Goal: Transaction & Acquisition: Purchase product/service

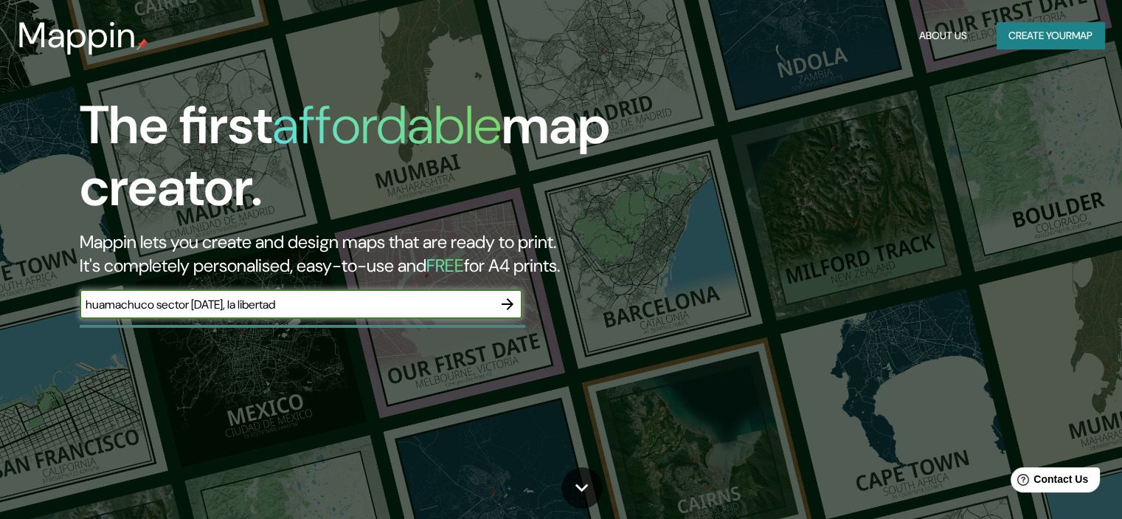
type input "huamachuco sector [DATE], la libertad"
click at [507, 303] on icon "button" at bounding box center [508, 304] width 12 height 12
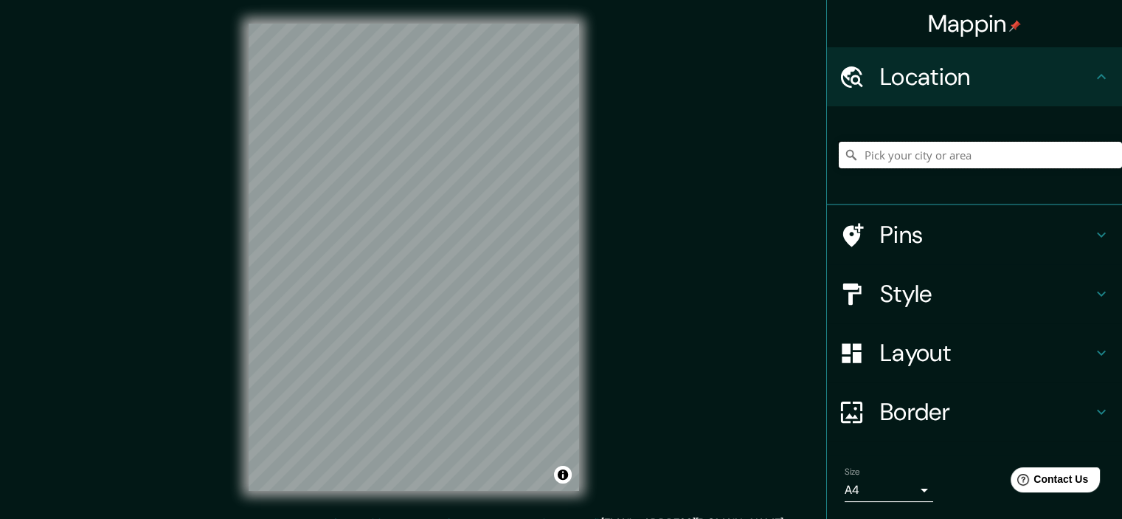
click at [905, 159] on input "Pick your city or area" at bounding box center [980, 155] width 283 height 27
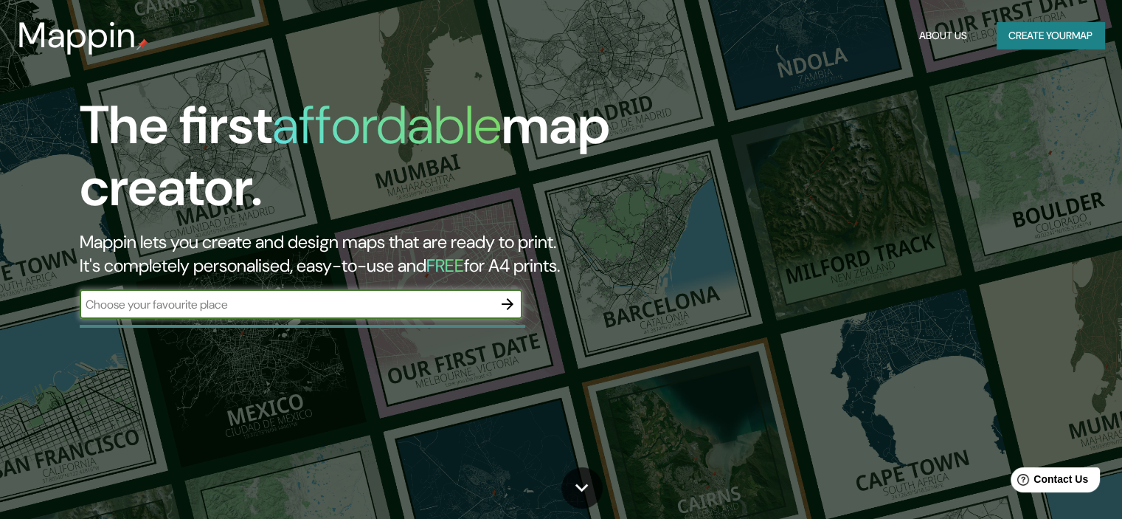
click at [512, 311] on icon "button" at bounding box center [508, 304] width 18 height 18
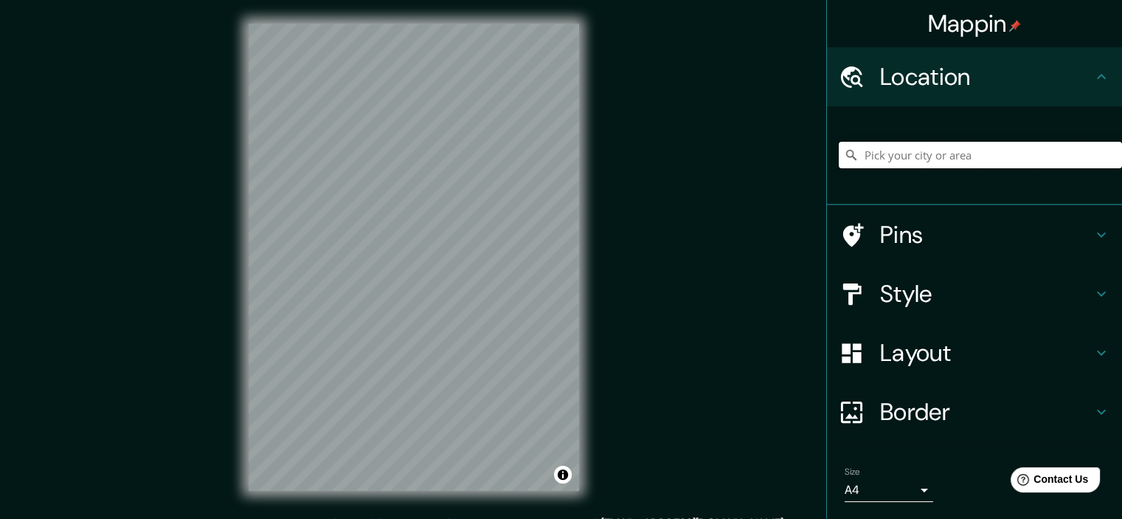
click at [887, 168] on input "Pick your city or area" at bounding box center [980, 155] width 283 height 27
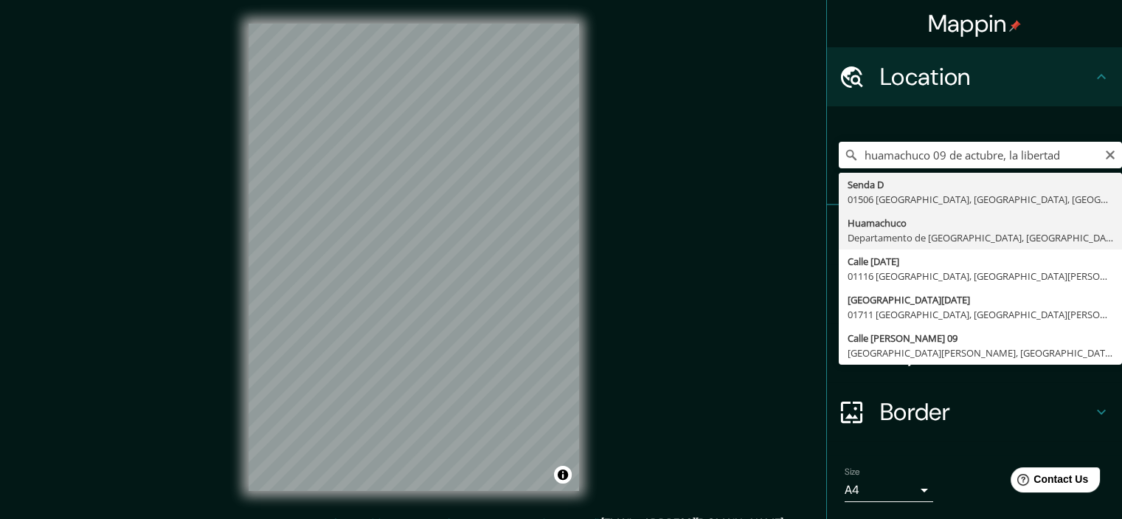
type input "Huamachuco, [GEOGRAPHIC_DATA], [GEOGRAPHIC_DATA]"
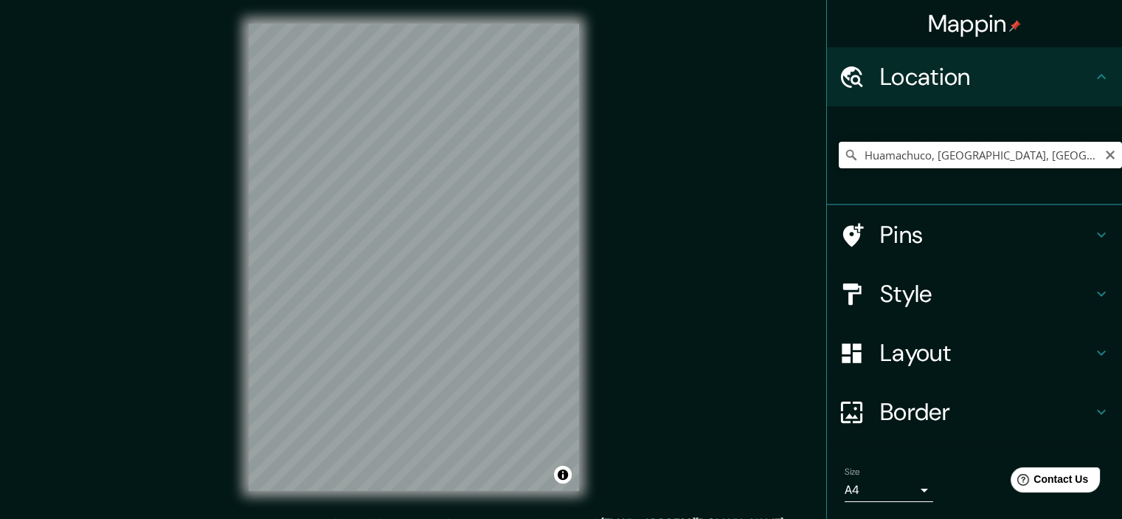
click at [1077, 155] on input "Huamachuco, [GEOGRAPHIC_DATA], [GEOGRAPHIC_DATA]" at bounding box center [980, 155] width 283 height 27
click at [1106, 155] on icon "Clear" at bounding box center [1110, 155] width 9 height 9
click at [1032, 164] on input "Pick your city or area" at bounding box center [980, 155] width 283 height 27
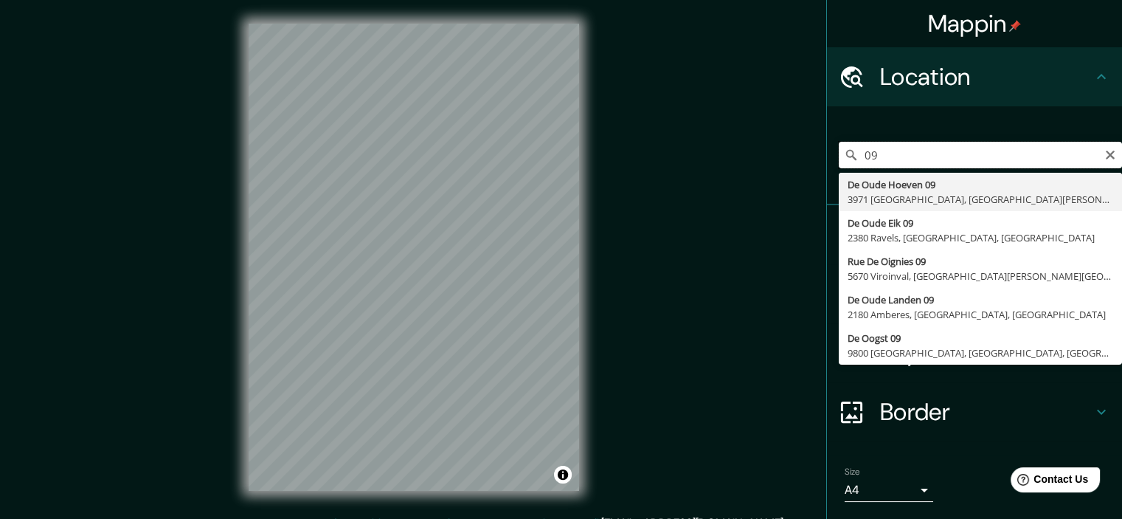
type input "0"
click at [858, 152] on input "[DATE] huamachuco, la libertad" at bounding box center [980, 155] width 283 height 27
click at [856, 152] on input "[DATE] huamachuco, la libertad" at bounding box center [980, 155] width 283 height 27
type input "sector [DATE] huamachuco, la libertad"
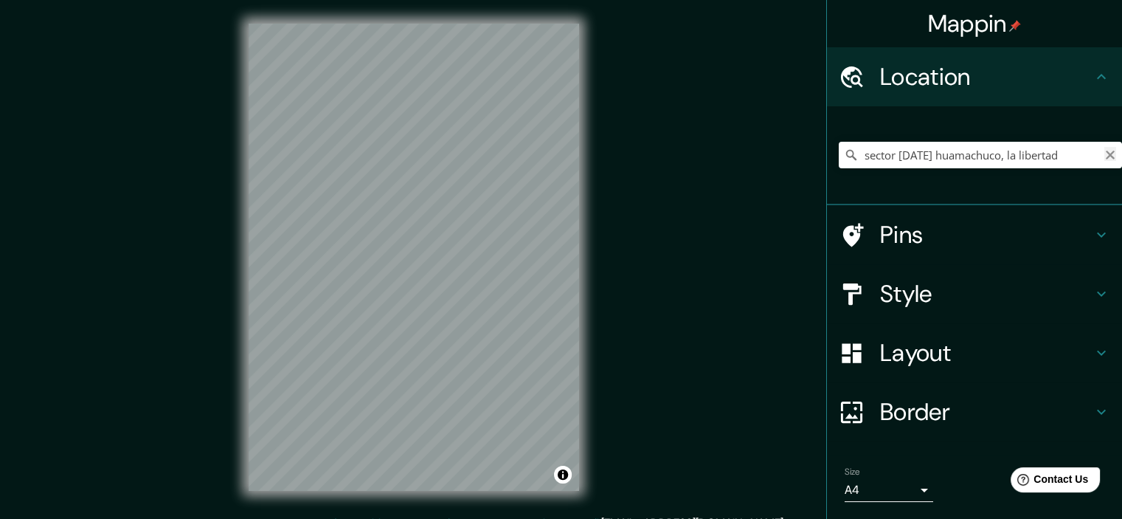
click at [1105, 153] on icon "Clear" at bounding box center [1111, 155] width 12 height 12
click at [697, 517] on link "[EMAIL_ADDRESS][DOMAIN_NAME]" at bounding box center [692, 522] width 182 height 15
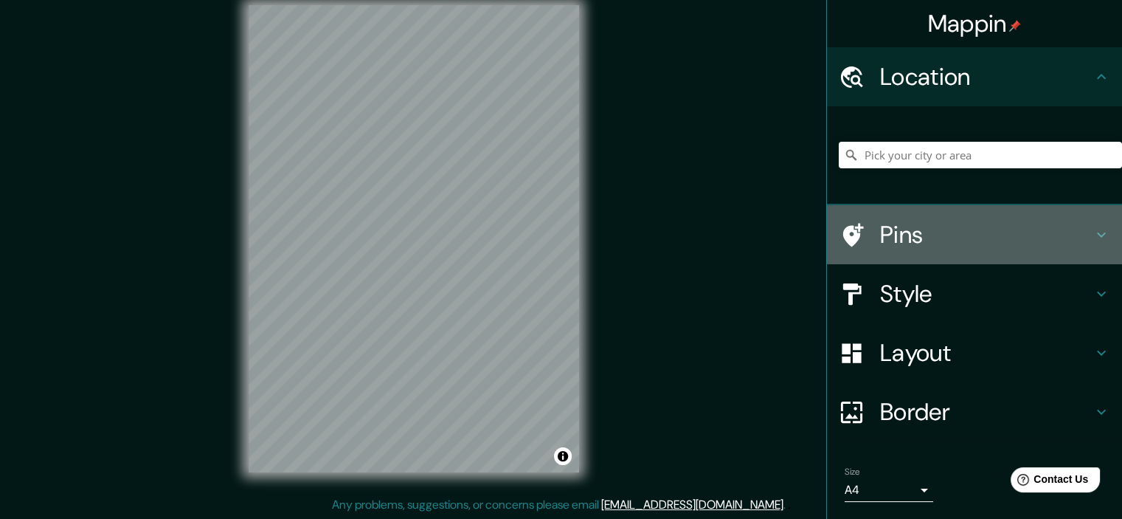
click at [1080, 252] on div "Pins" at bounding box center [974, 234] width 295 height 59
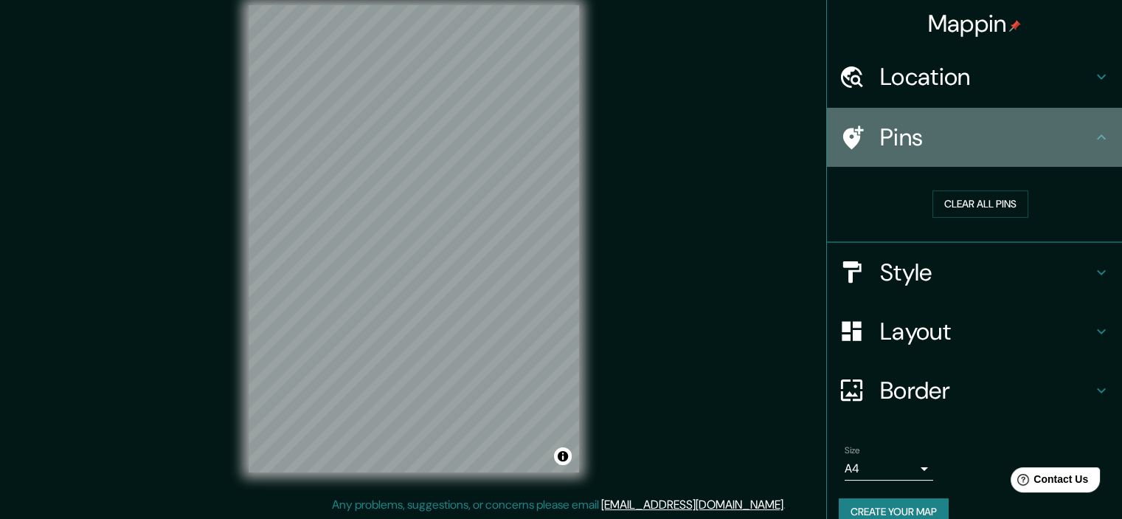
click at [1084, 163] on div "Pins" at bounding box center [974, 137] width 295 height 59
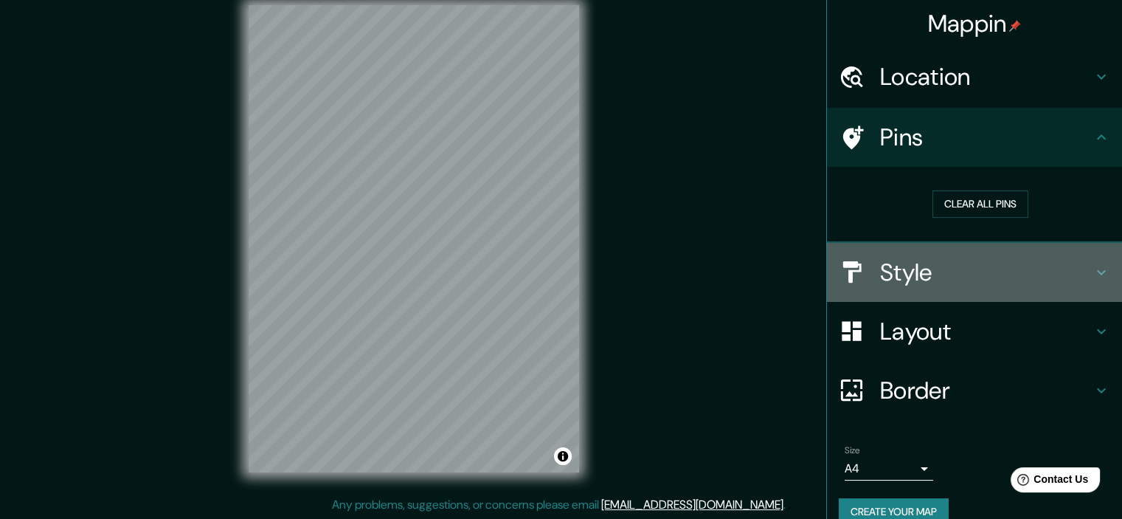
click at [1093, 269] on icon at bounding box center [1102, 272] width 18 height 18
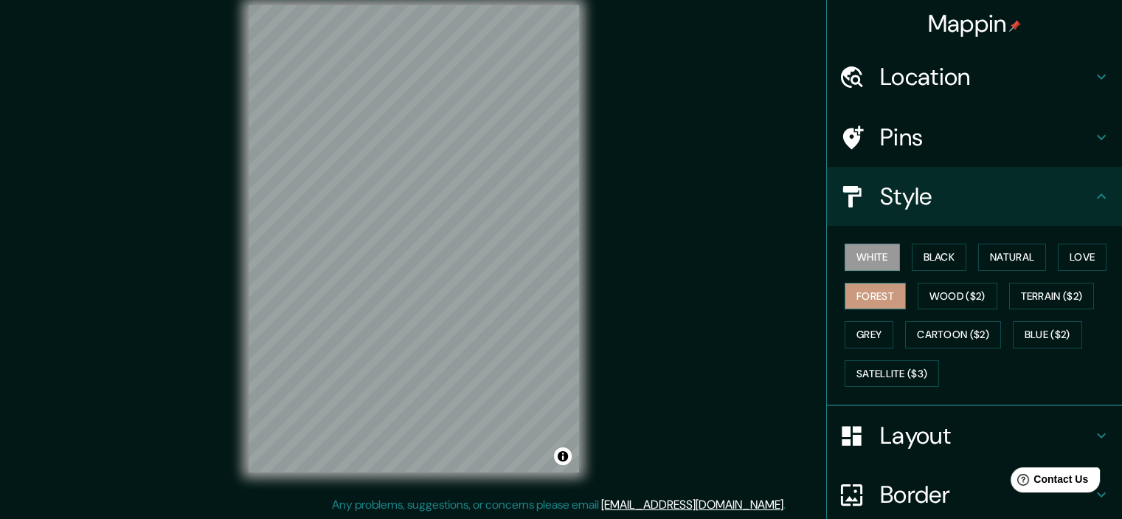
click at [886, 300] on button "Forest" at bounding box center [875, 296] width 61 height 27
click at [878, 258] on button "White" at bounding box center [872, 257] width 55 height 27
click at [892, 365] on button "Satellite ($3)" at bounding box center [892, 373] width 94 height 27
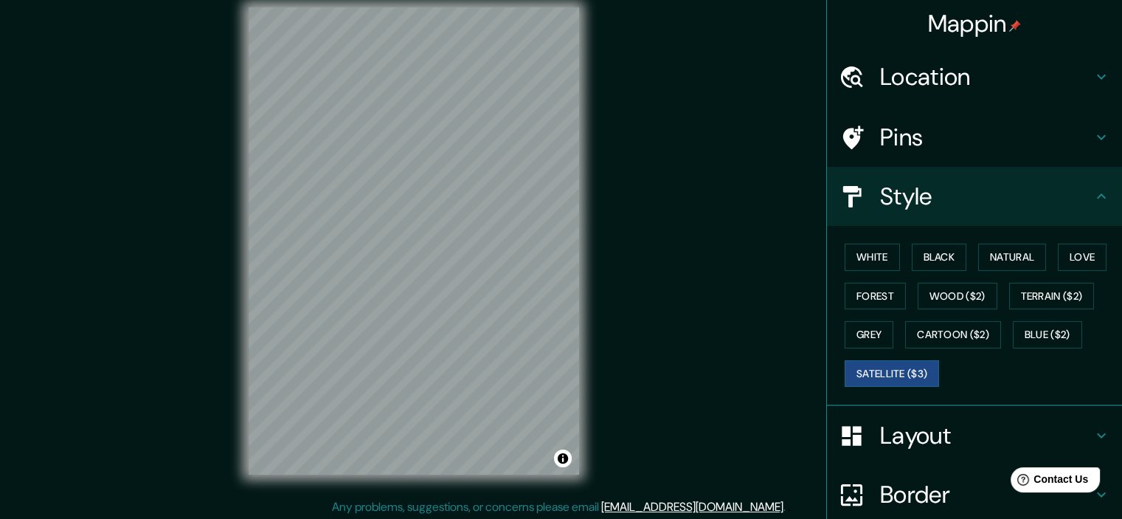
scroll to position [0, 0]
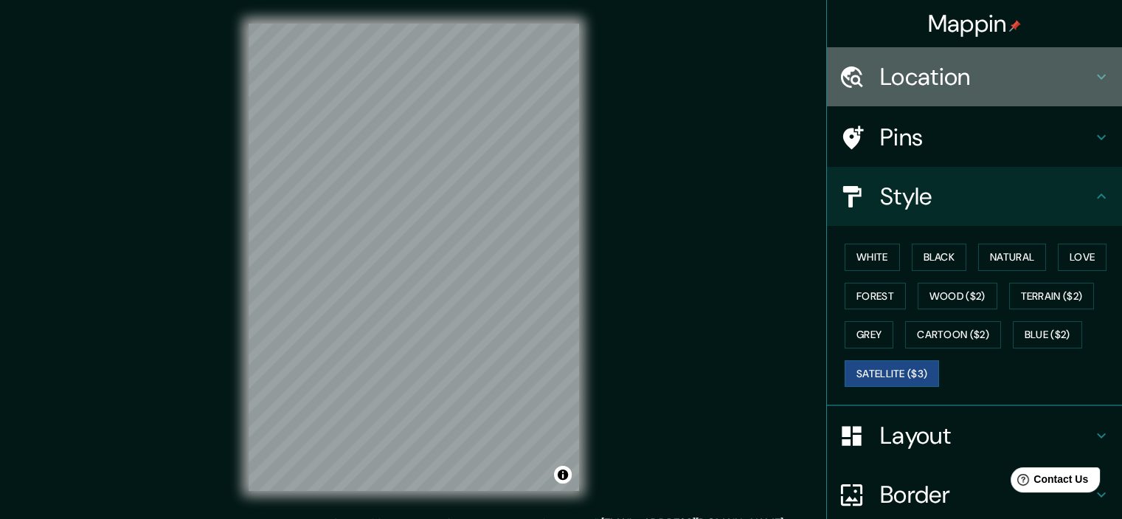
click at [1029, 85] on h4 "Location" at bounding box center [986, 77] width 213 height 30
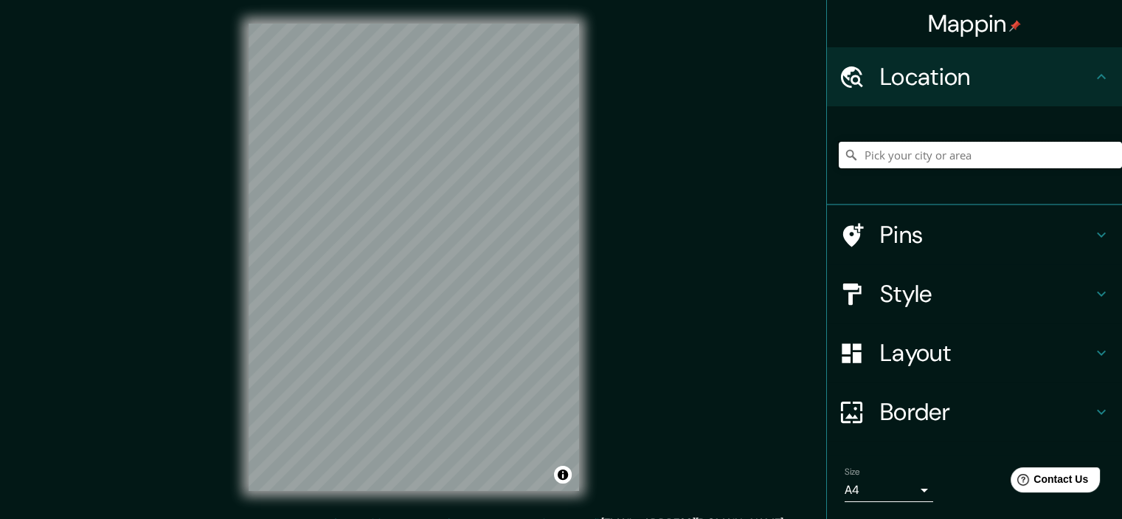
click at [984, 150] on input "Pick your city or area" at bounding box center [980, 155] width 283 height 27
click at [1069, 152] on input "Huamachuco, [GEOGRAPHIC_DATA], [GEOGRAPHIC_DATA]" at bounding box center [980, 155] width 283 height 27
click at [1087, 156] on input "Huamachuco, [GEOGRAPHIC_DATA], [GEOGRAPHIC_DATA]" at bounding box center [980, 155] width 283 height 27
click at [1083, 155] on input "Huamachuco, [GEOGRAPHIC_DATA], [GEOGRAPHIC_DATA]" at bounding box center [980, 155] width 283 height 27
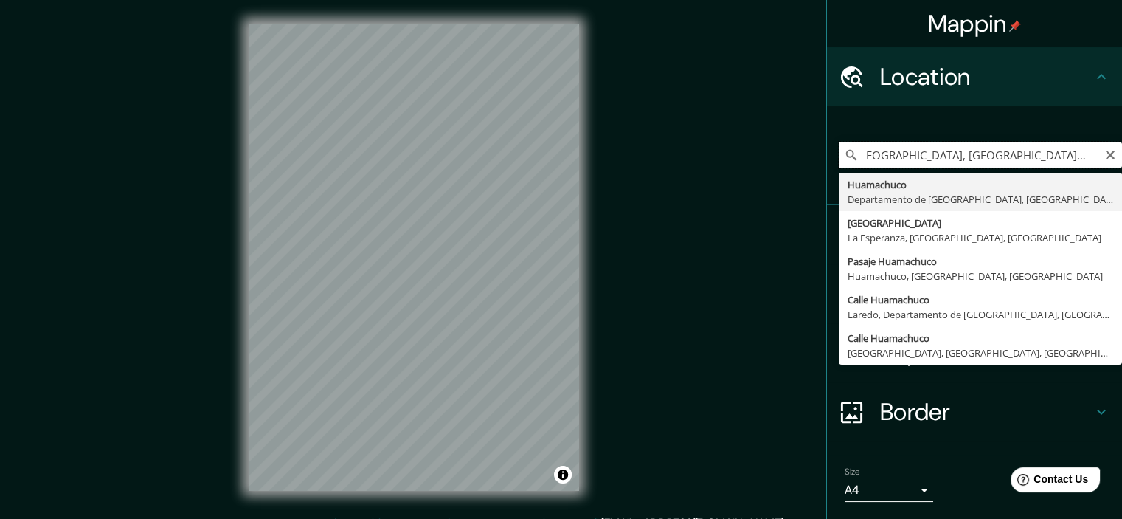
scroll to position [0, 17]
click at [1070, 158] on input "[GEOGRAPHIC_DATA], [GEOGRAPHIC_DATA],826 [GEOGRAPHIC_DATA]" at bounding box center [980, 155] width 283 height 27
click at [1066, 157] on input "[GEOGRAPHIC_DATA], [GEOGRAPHIC_DATA],826 [GEOGRAPHIC_DATA]" at bounding box center [980, 155] width 283 height 27
drag, startPoint x: 1084, startPoint y: 156, endPoint x: 841, endPoint y: 162, distance: 242.9
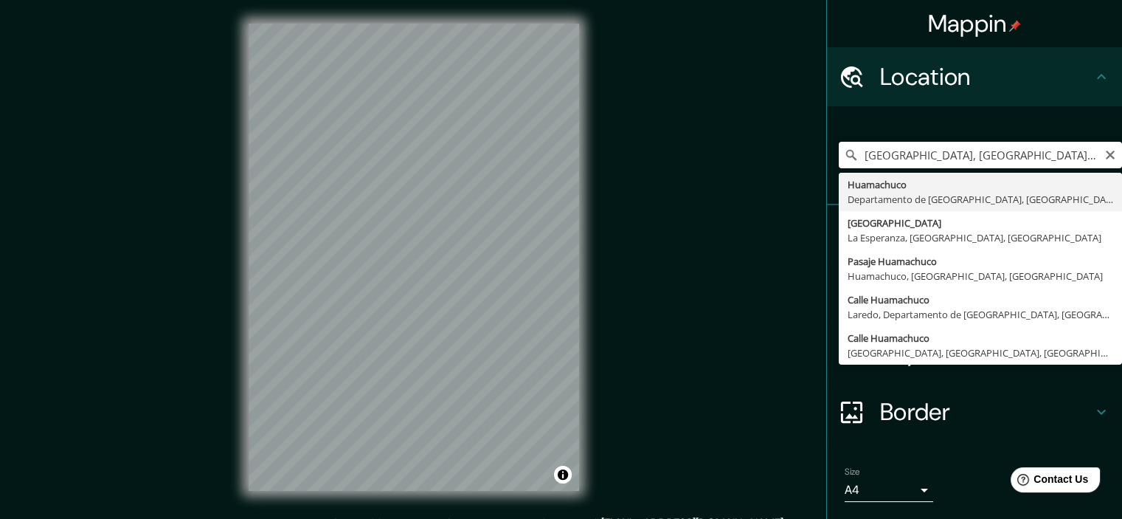
click at [841, 162] on div "[GEOGRAPHIC_DATA], [GEOGRAPHIC_DATA], 826 [GEOGRAPHIC_DATA] [GEOGRAPHIC_DATA] […" at bounding box center [980, 155] width 283 height 27
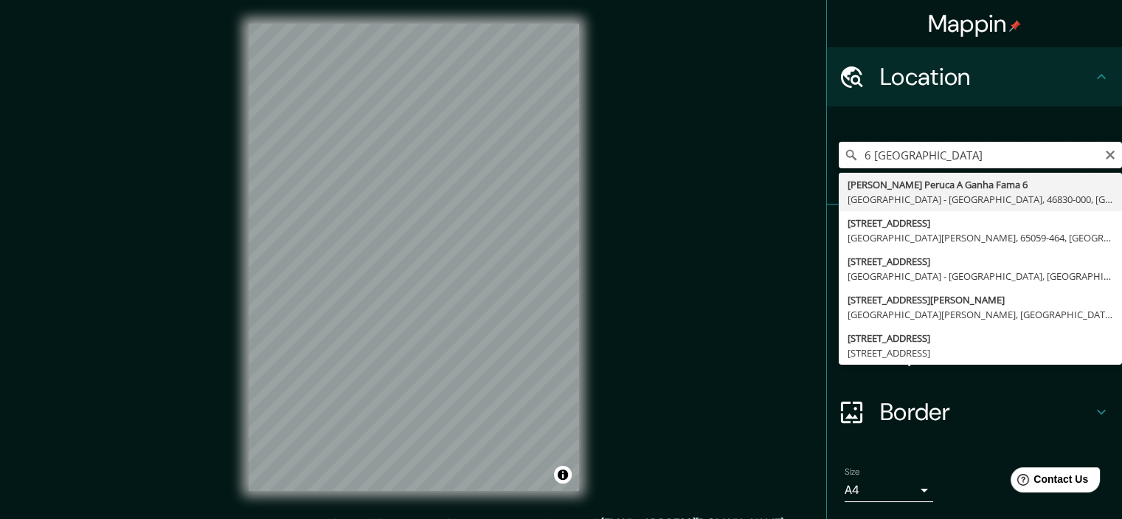
drag, startPoint x: 889, startPoint y: 159, endPoint x: 846, endPoint y: 145, distance: 45.3
click at [846, 145] on input "6 [GEOGRAPHIC_DATA]" at bounding box center [980, 155] width 283 height 27
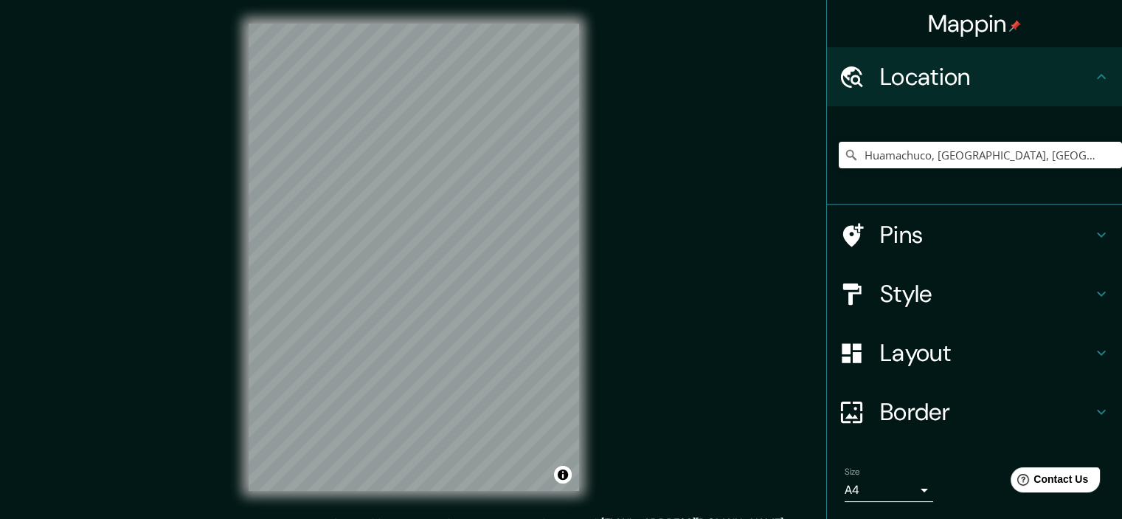
click at [952, 141] on div "Huamachuco, [GEOGRAPHIC_DATA], [GEOGRAPHIC_DATA]" at bounding box center [980, 155] width 283 height 74
click at [959, 157] on input "Huamachuco, [GEOGRAPHIC_DATA], [GEOGRAPHIC_DATA]" at bounding box center [980, 155] width 283 height 27
click at [959, 158] on input "Huamachuco, [GEOGRAPHIC_DATA], [GEOGRAPHIC_DATA]" at bounding box center [980, 155] width 283 height 27
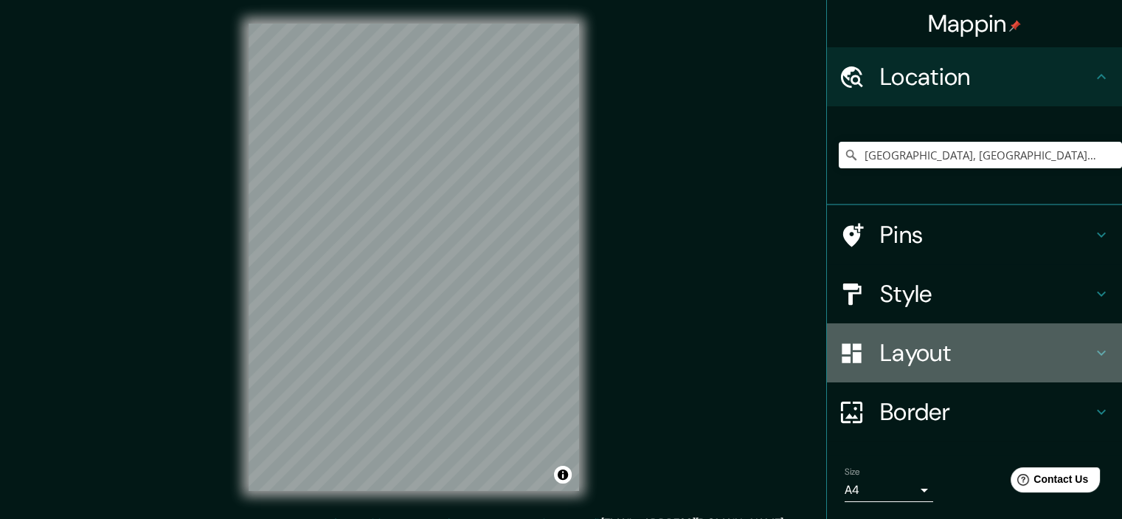
click at [1012, 351] on h4 "Layout" at bounding box center [986, 353] width 213 height 30
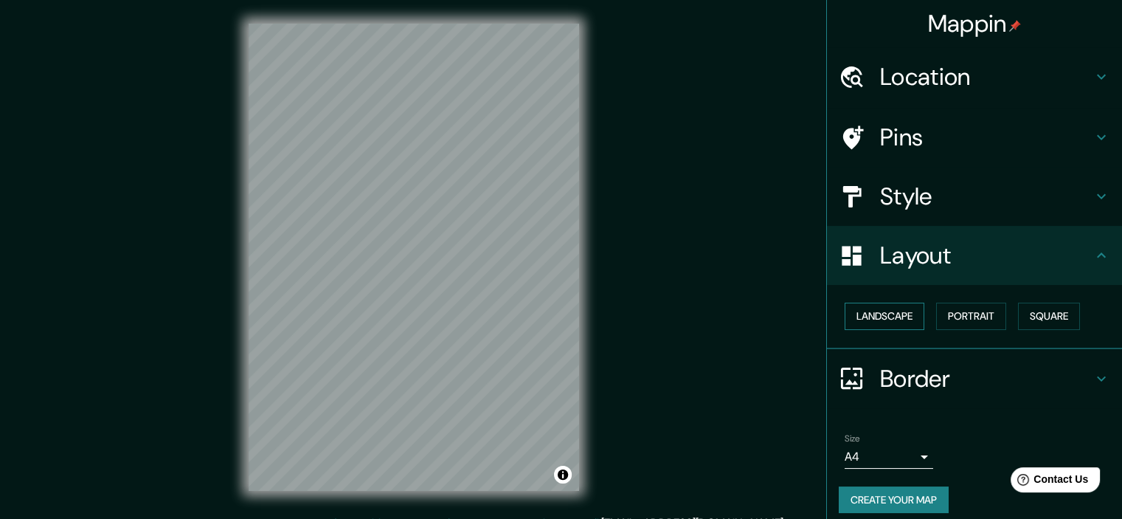
click at [902, 315] on button "Landscape" at bounding box center [885, 316] width 80 height 27
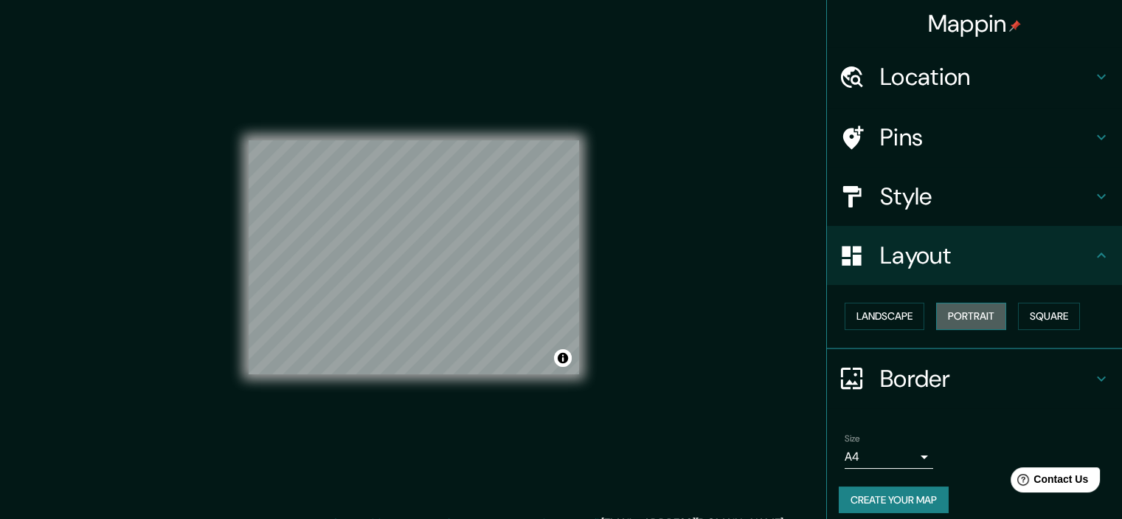
click at [958, 318] on button "Portrait" at bounding box center [971, 316] width 70 height 27
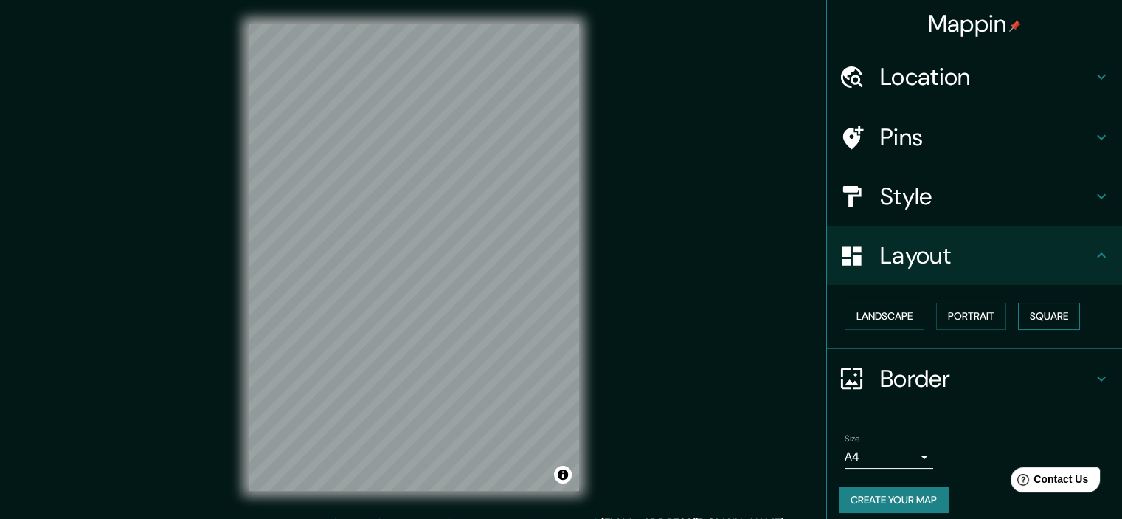
click at [1043, 316] on button "Square" at bounding box center [1049, 316] width 62 height 27
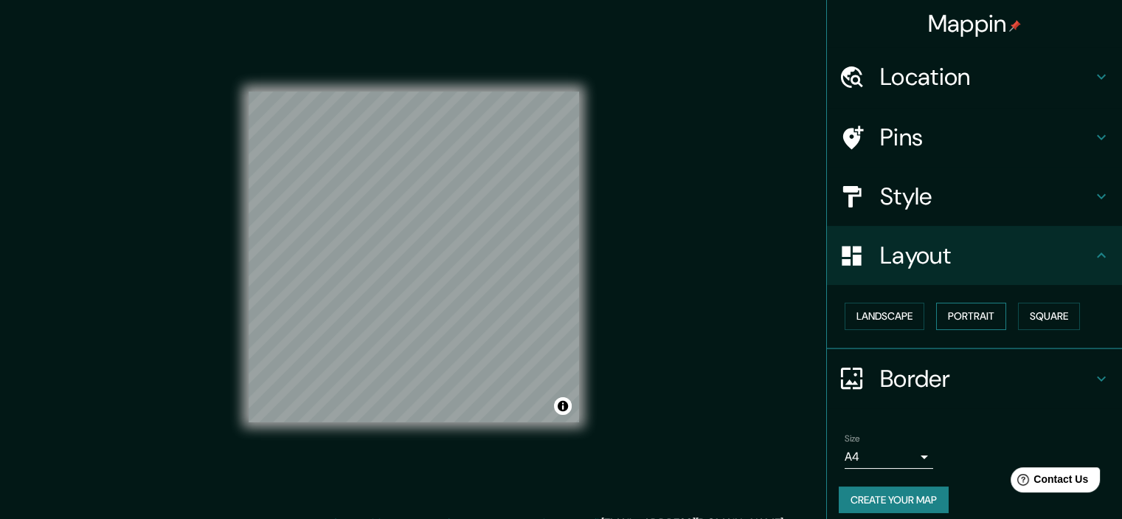
click at [969, 314] on button "Portrait" at bounding box center [971, 316] width 70 height 27
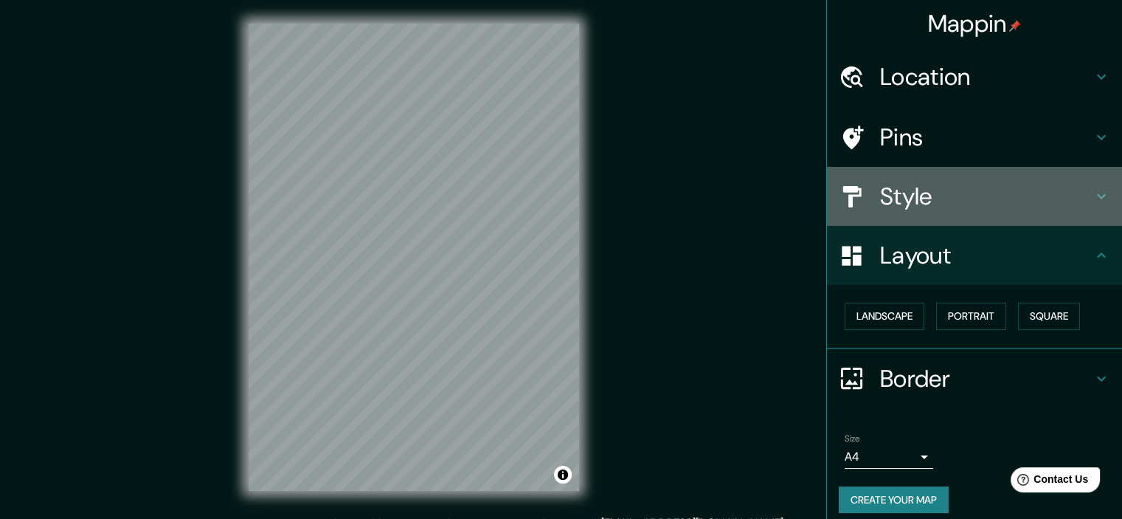
click at [967, 198] on h4 "Style" at bounding box center [986, 197] width 213 height 30
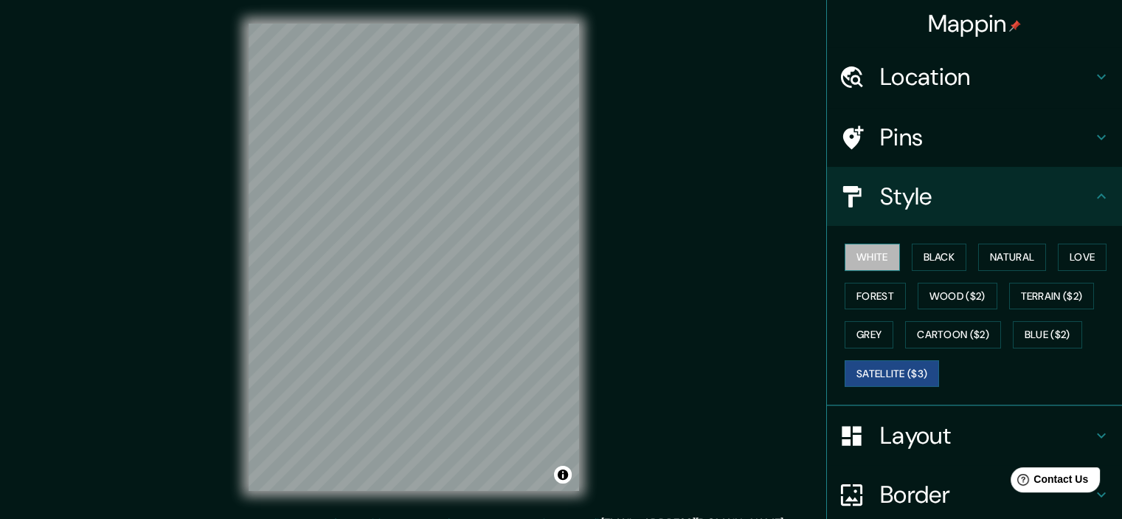
click at [878, 255] on button "White" at bounding box center [872, 257] width 55 height 27
click at [961, 259] on div "White Black Natural Love Forest Wood ($2) Terrain ($2) Grey Cartoon ($2) Blue (…" at bounding box center [980, 315] width 283 height 155
click at [941, 259] on button "Black" at bounding box center [939, 257] width 55 height 27
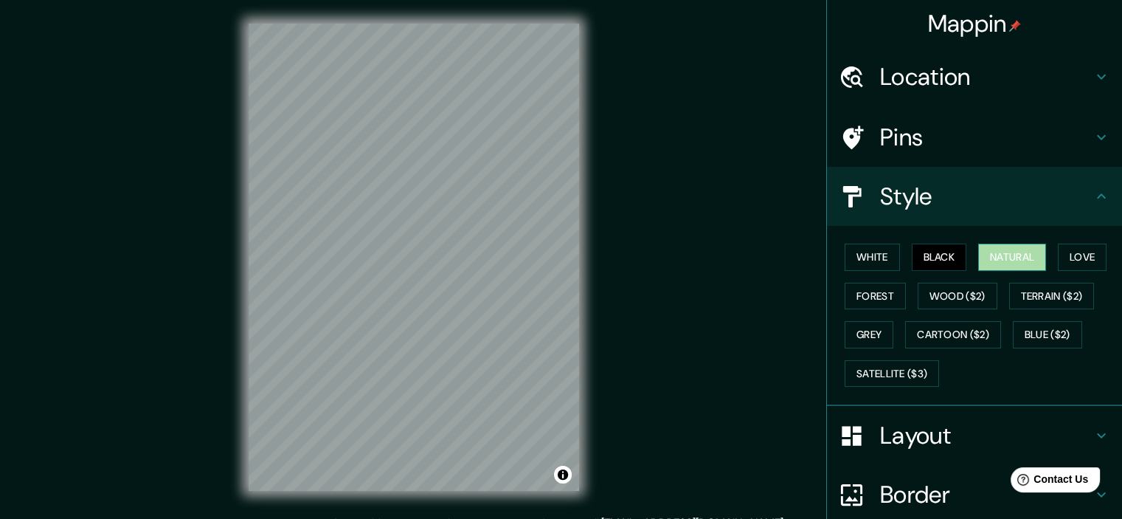
click at [998, 259] on button "Natural" at bounding box center [1013, 257] width 68 height 27
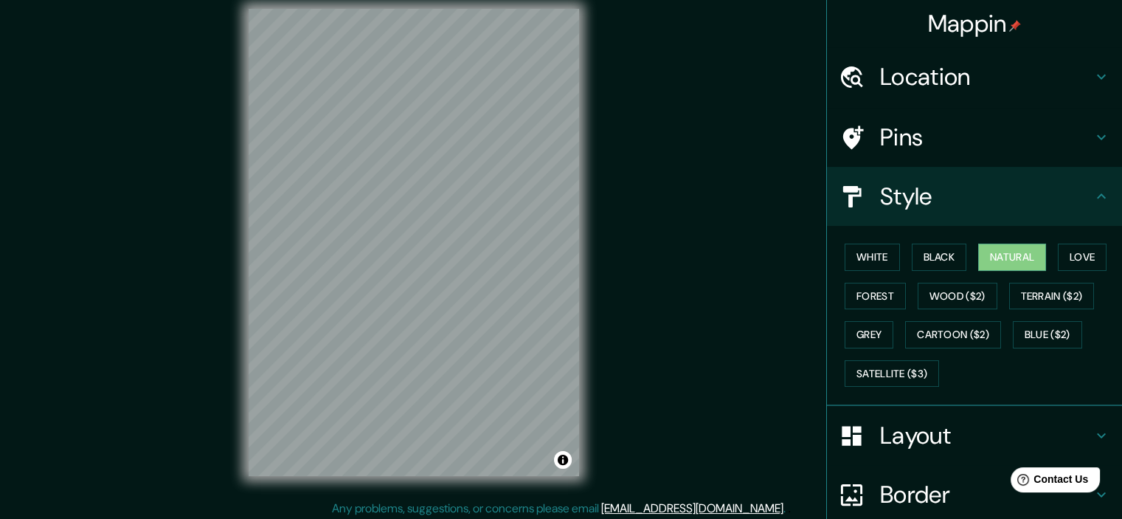
scroll to position [18, 0]
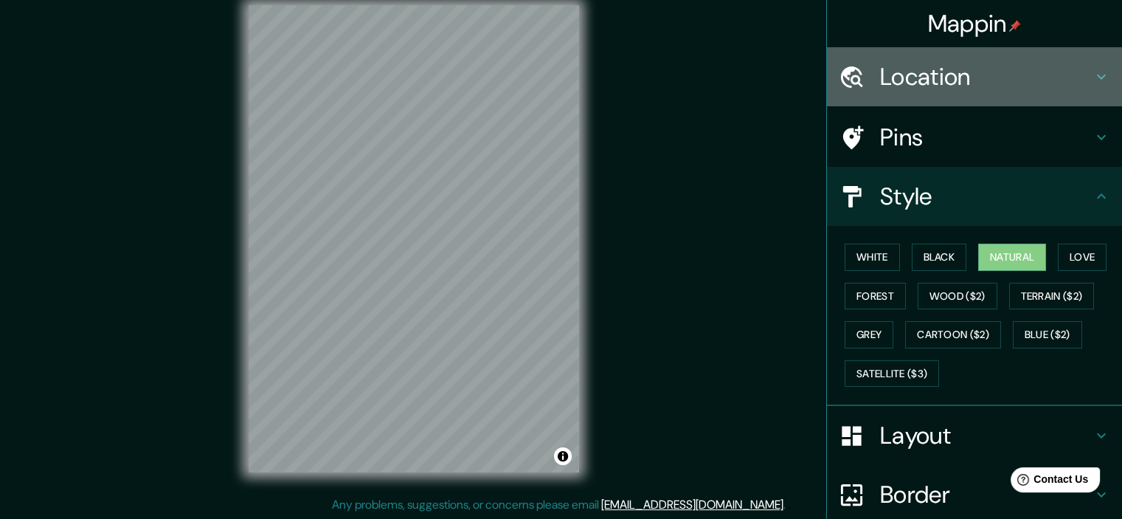
click at [965, 69] on h4 "Location" at bounding box center [986, 77] width 213 height 30
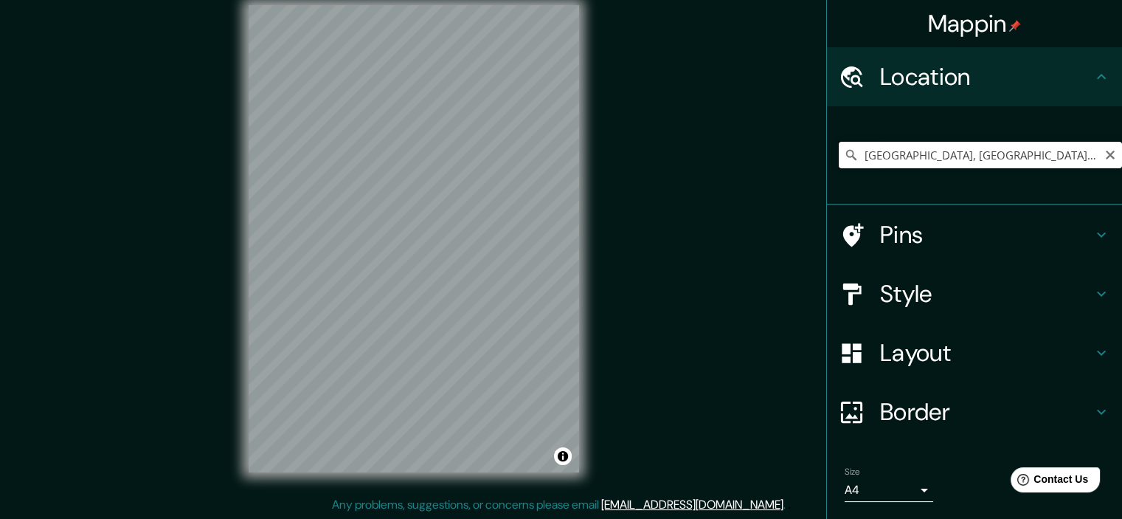
click at [990, 145] on input "[GEOGRAPHIC_DATA], [GEOGRAPHIC_DATA], [GEOGRAPHIC_DATA], [GEOGRAPHIC_DATA]" at bounding box center [980, 155] width 283 height 27
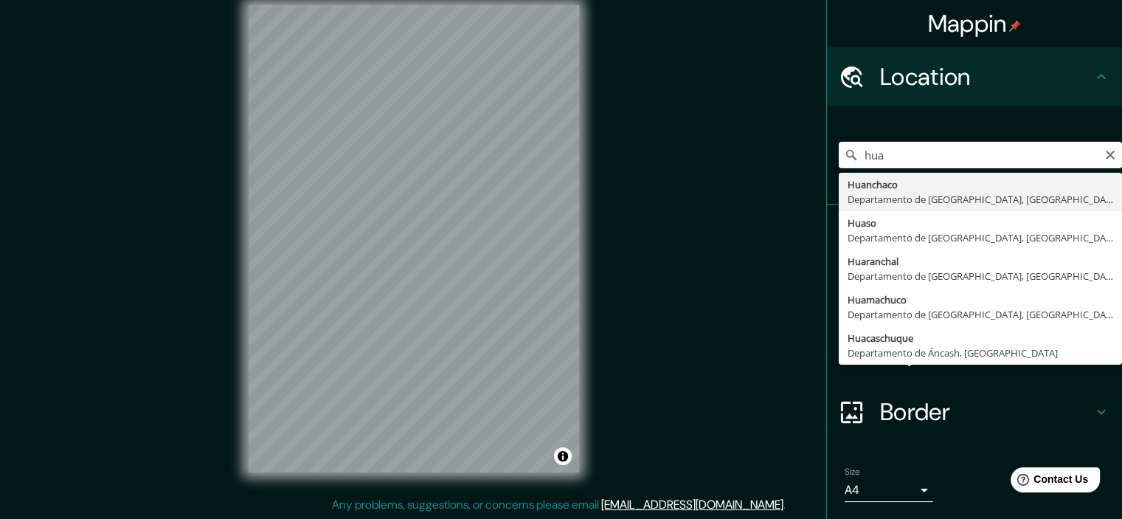
type input "Huanchaco, [GEOGRAPHIC_DATA], [GEOGRAPHIC_DATA]"
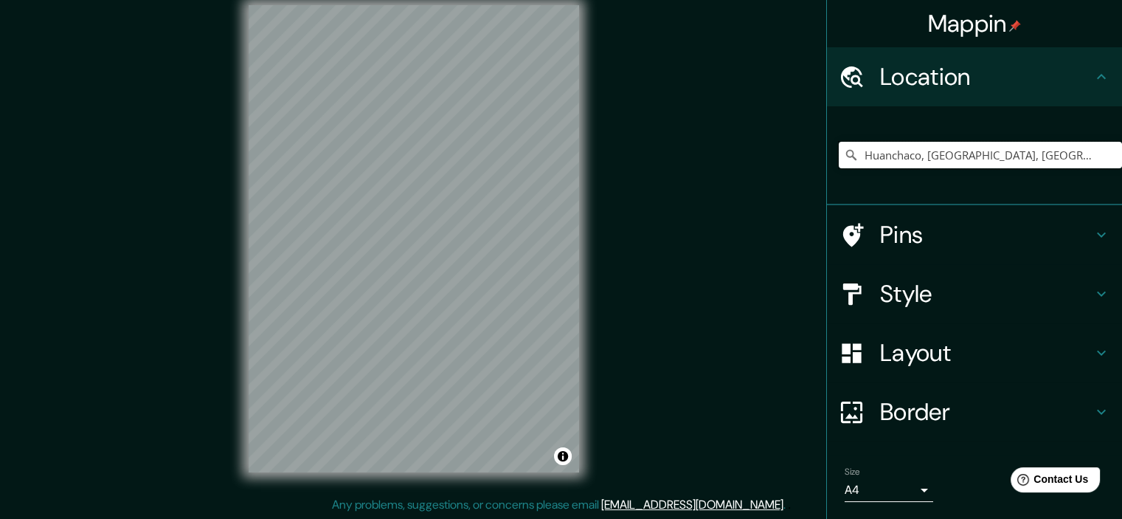
scroll to position [0, 0]
click at [980, 367] on h4 "Layout" at bounding box center [986, 353] width 213 height 30
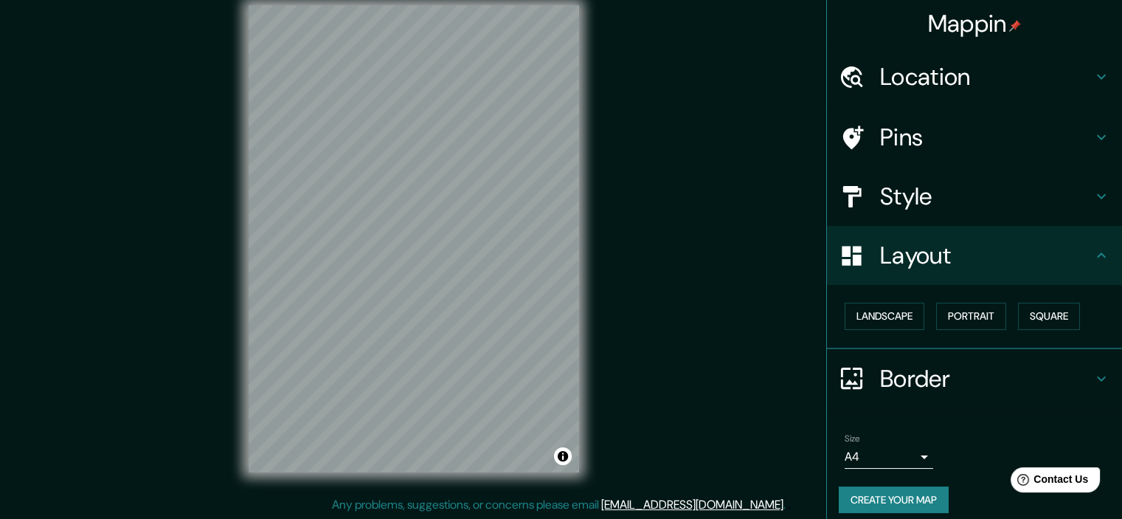
click at [1024, 368] on h4 "Border" at bounding box center [986, 379] width 213 height 30
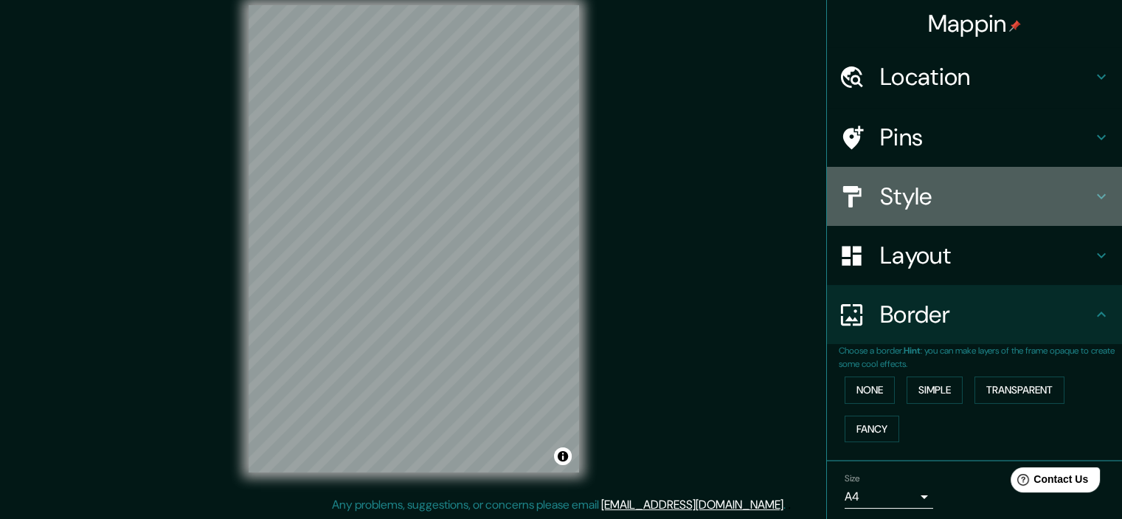
click at [995, 206] on h4 "Style" at bounding box center [986, 197] width 213 height 30
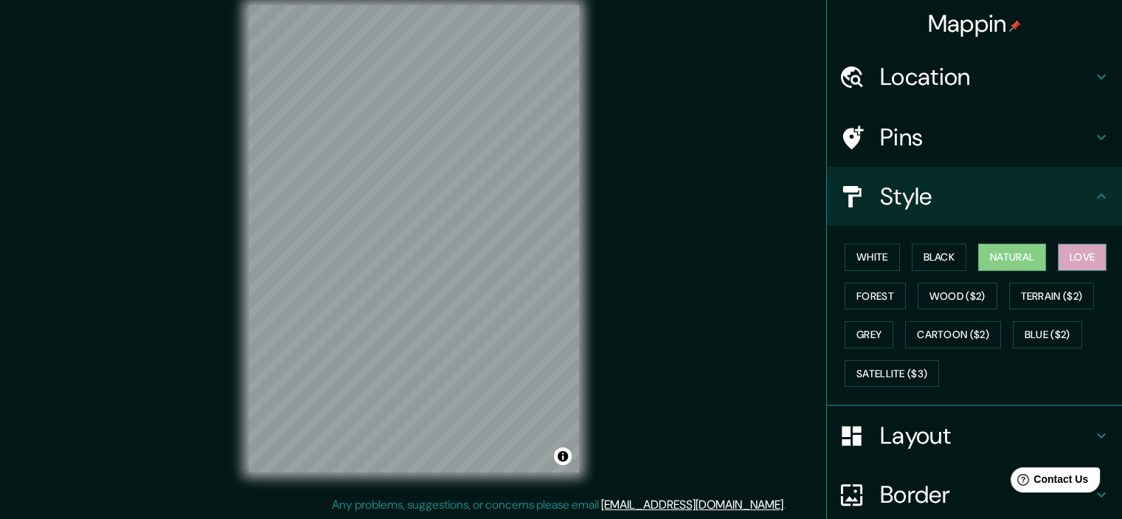
click at [1063, 253] on button "Love" at bounding box center [1082, 257] width 49 height 27
click at [1032, 258] on button "Natural" at bounding box center [1013, 257] width 68 height 27
click at [889, 297] on button "Forest" at bounding box center [875, 296] width 61 height 27
click at [995, 258] on button "Natural" at bounding box center [1013, 257] width 68 height 27
click at [998, 132] on h4 "Pins" at bounding box center [986, 138] width 213 height 30
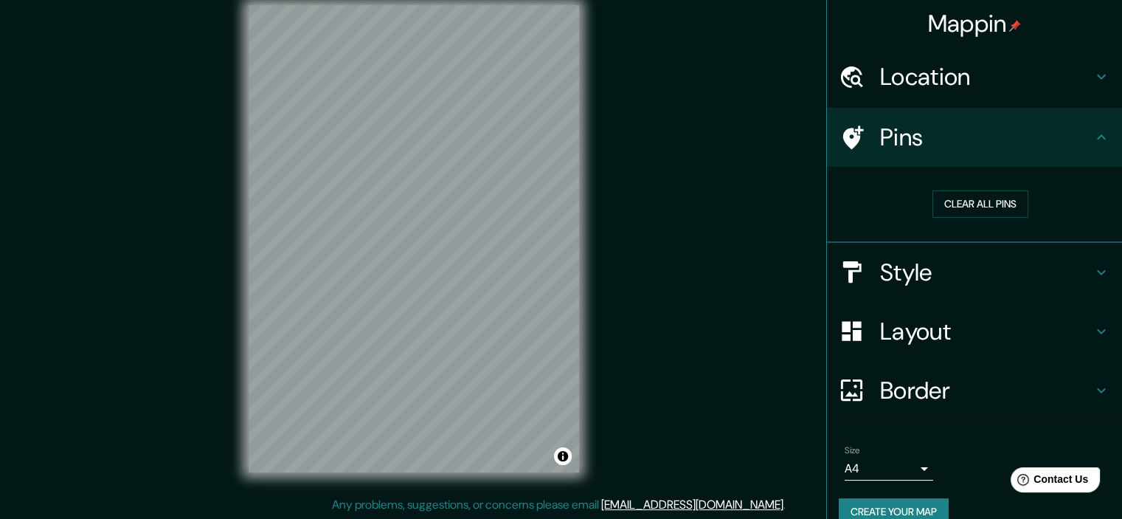
click at [1015, 95] on div "Location" at bounding box center [974, 76] width 295 height 59
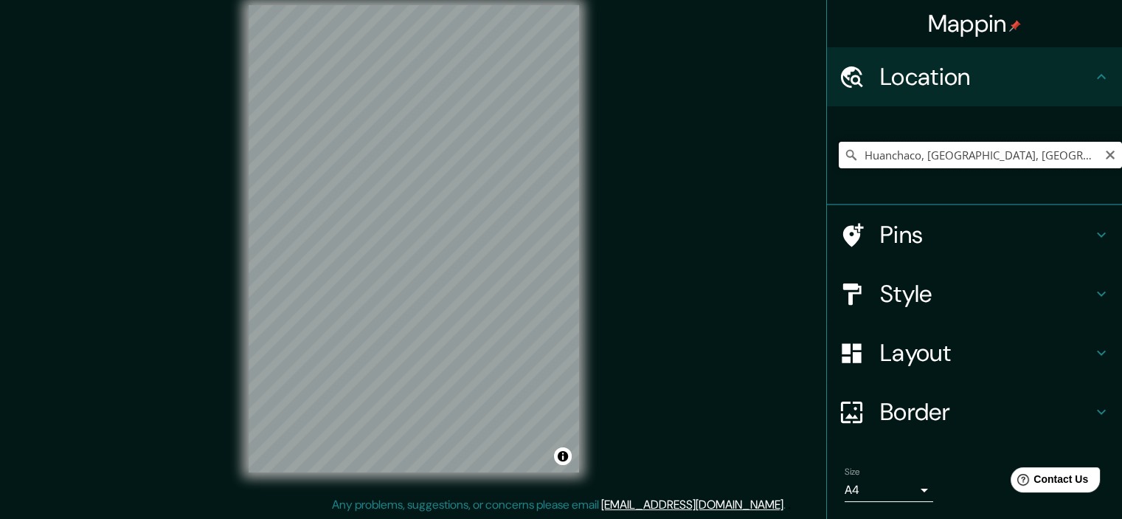
click at [1033, 148] on input "Huanchaco, [GEOGRAPHIC_DATA], [GEOGRAPHIC_DATA]" at bounding box center [980, 155] width 283 height 27
click at [1106, 157] on icon "Clear" at bounding box center [1110, 155] width 9 height 9
click at [872, 147] on input "Pick your city or area" at bounding box center [980, 155] width 283 height 27
paste input "-7.802158940683683, -78.04755757482862"
type input "-7.802158940683683, -78.04755757482862"
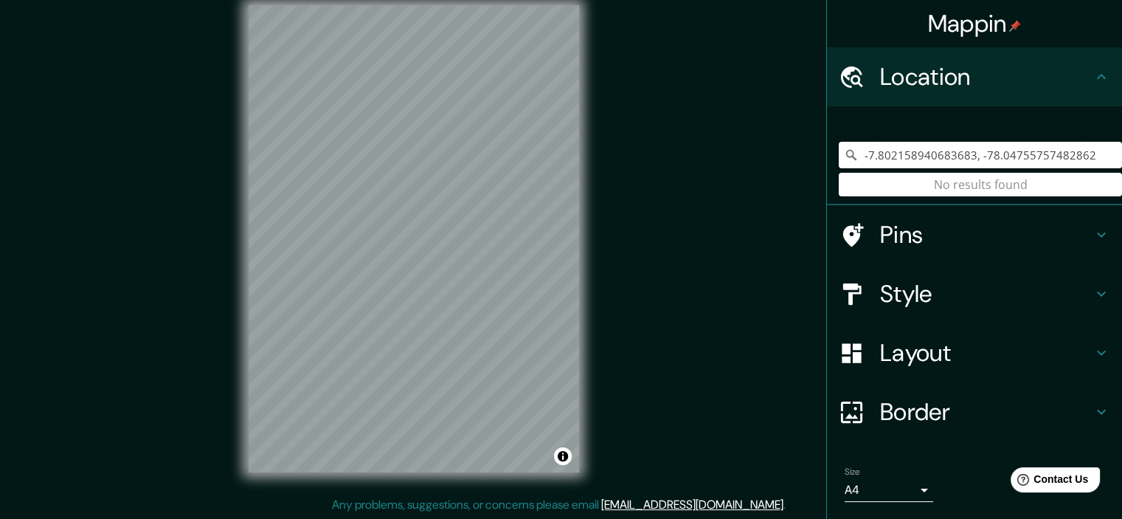
drag, startPoint x: 1080, startPoint y: 158, endPoint x: 854, endPoint y: 159, distance: 225.8
click at [854, 159] on input "-7.802158940683683, -78.04755757482862" at bounding box center [980, 155] width 283 height 27
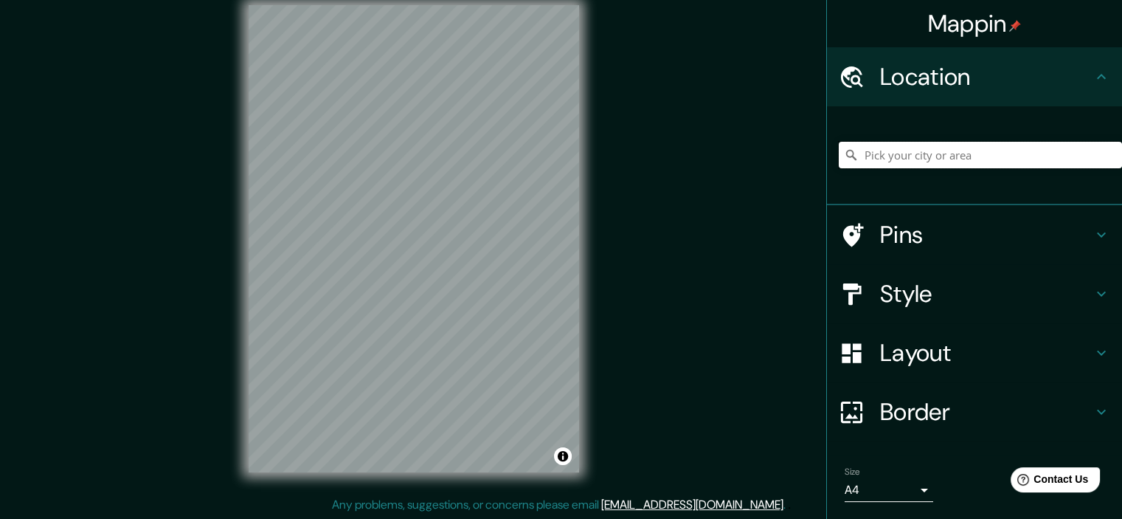
click at [979, 153] on input "Pick your city or area" at bounding box center [980, 155] width 283 height 27
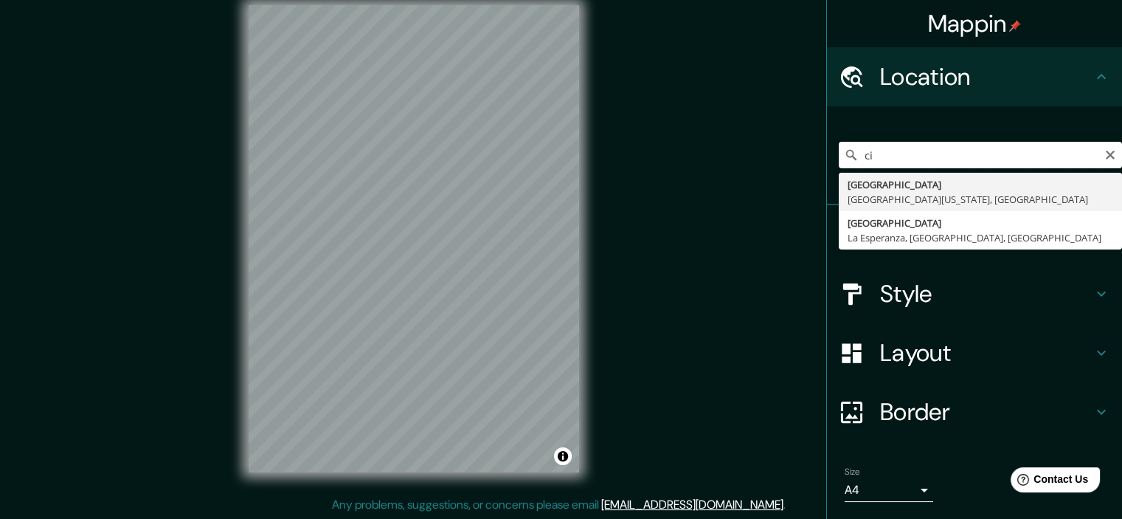
type input "c"
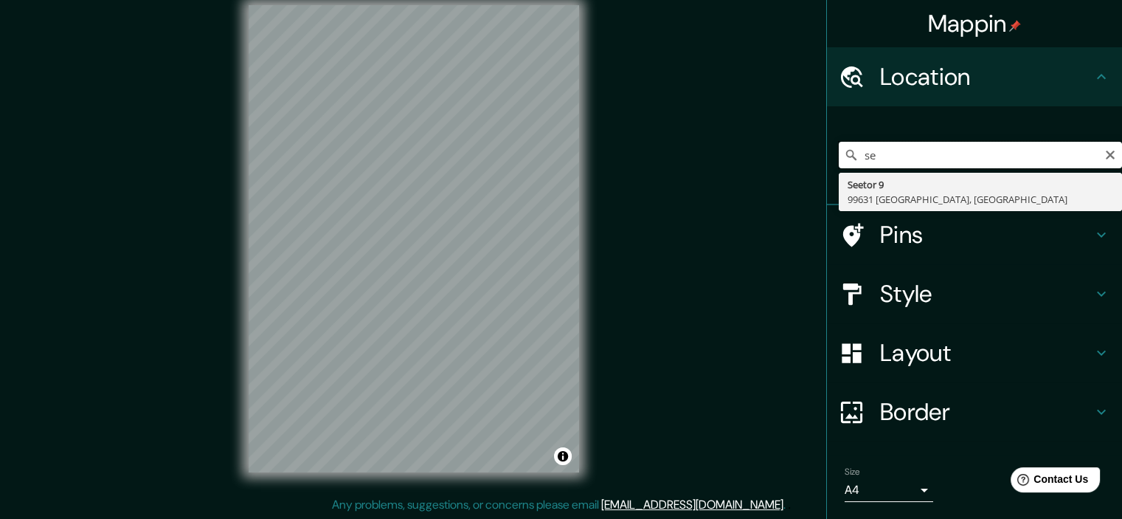
type input "s"
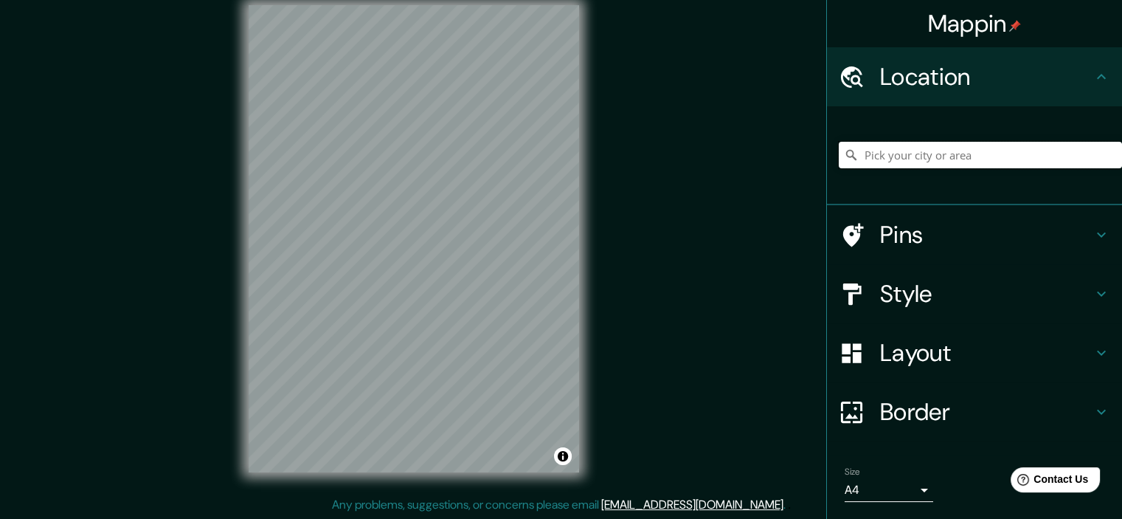
click at [942, 162] on input "Pick your city or area" at bounding box center [980, 155] width 283 height 27
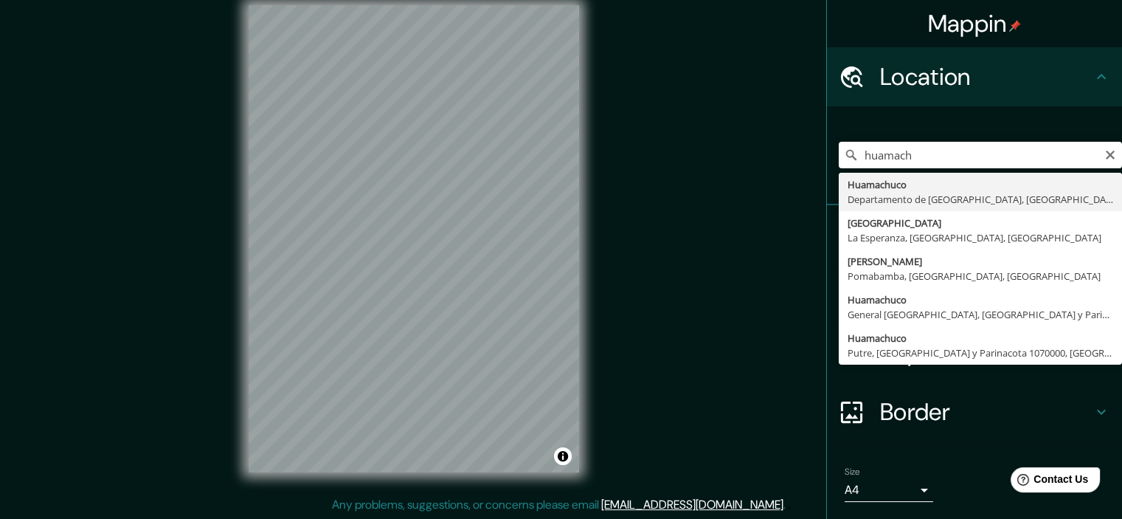
type input "Huamachuco, [GEOGRAPHIC_DATA], [GEOGRAPHIC_DATA]"
